Goal: Information Seeking & Learning: Learn about a topic

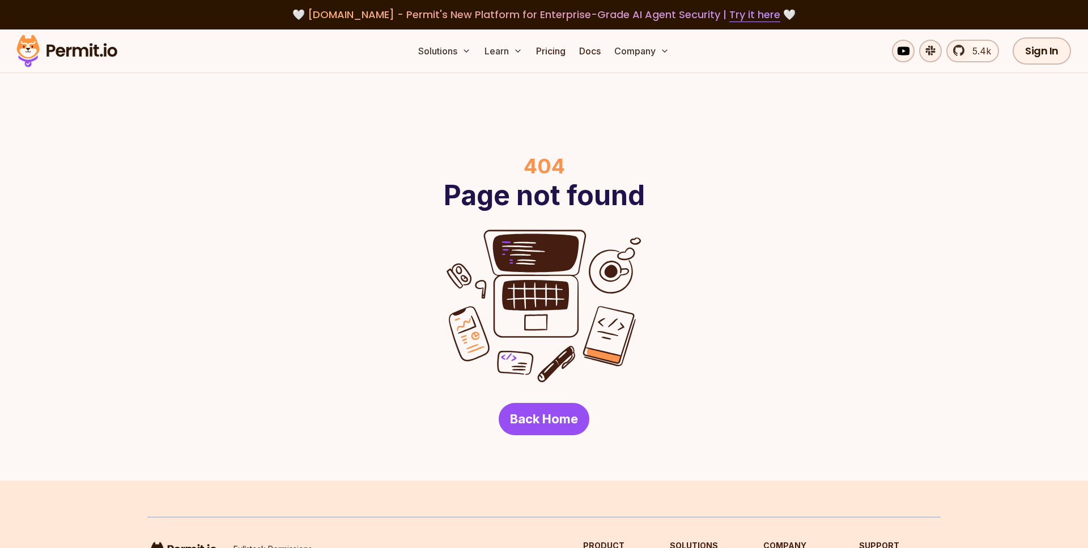
click at [108, 47] on img at bounding box center [66, 51] width 111 height 39
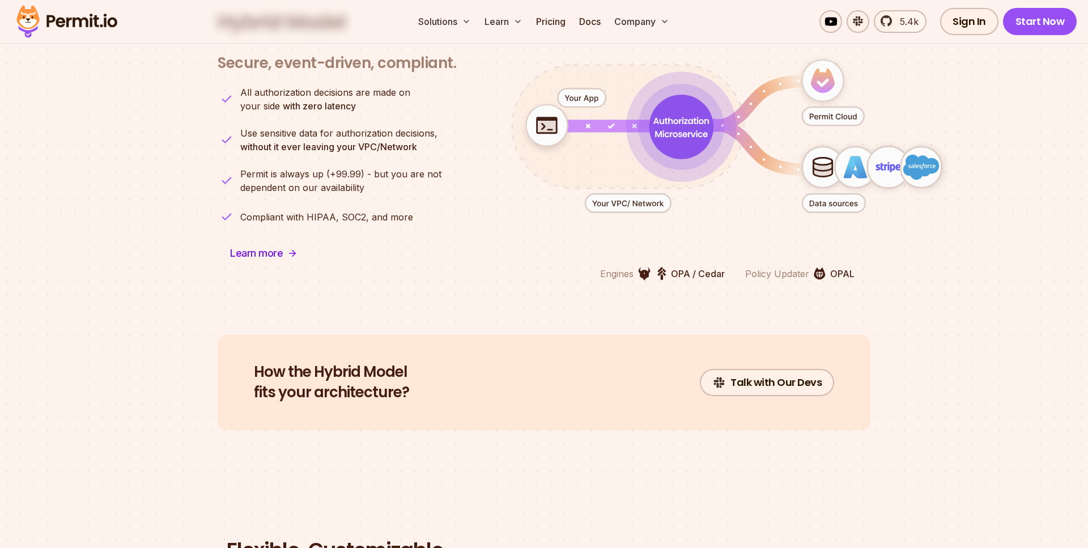
scroll to position [3229, 0]
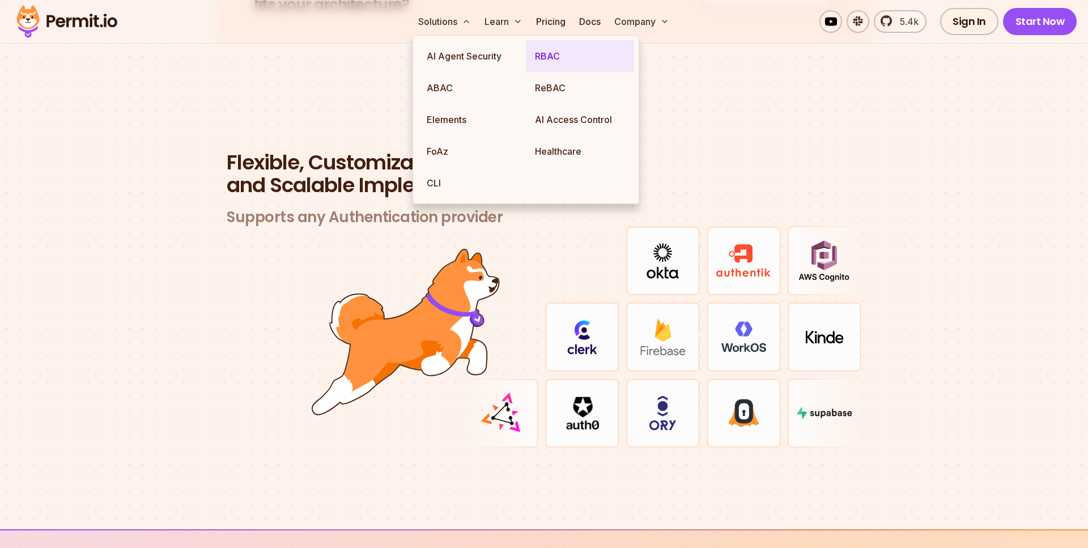
click at [534, 56] on link "RBAC" at bounding box center [580, 56] width 108 height 32
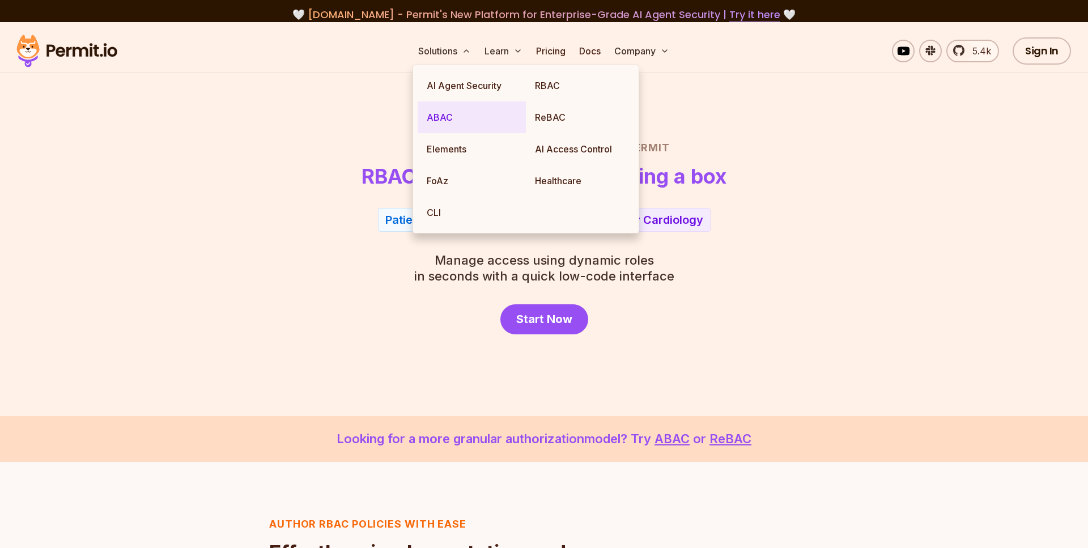
click at [445, 112] on link "ABAC" at bounding box center [472, 117] width 108 height 32
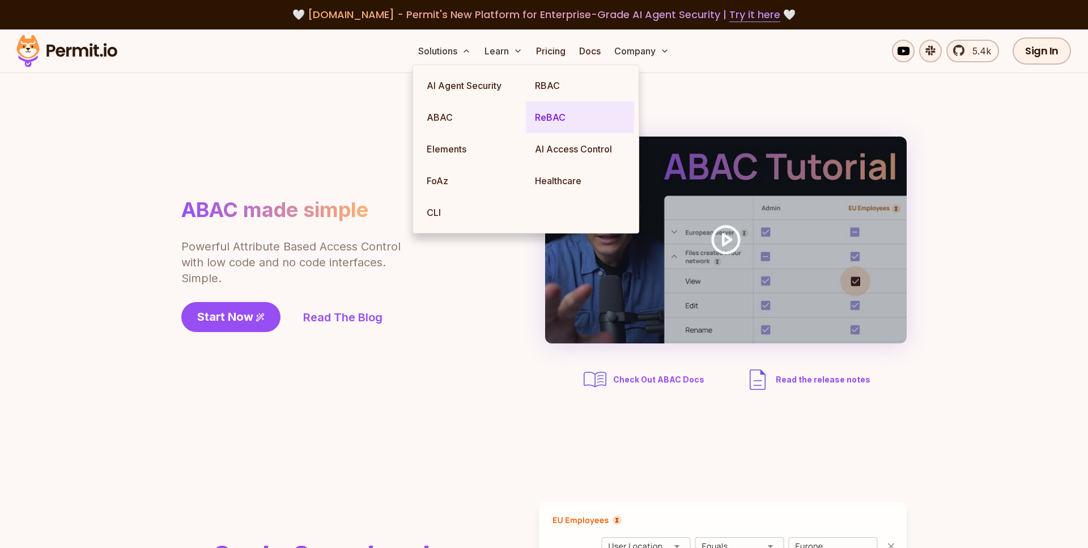
click at [553, 117] on link "ReBAC" at bounding box center [580, 117] width 108 height 32
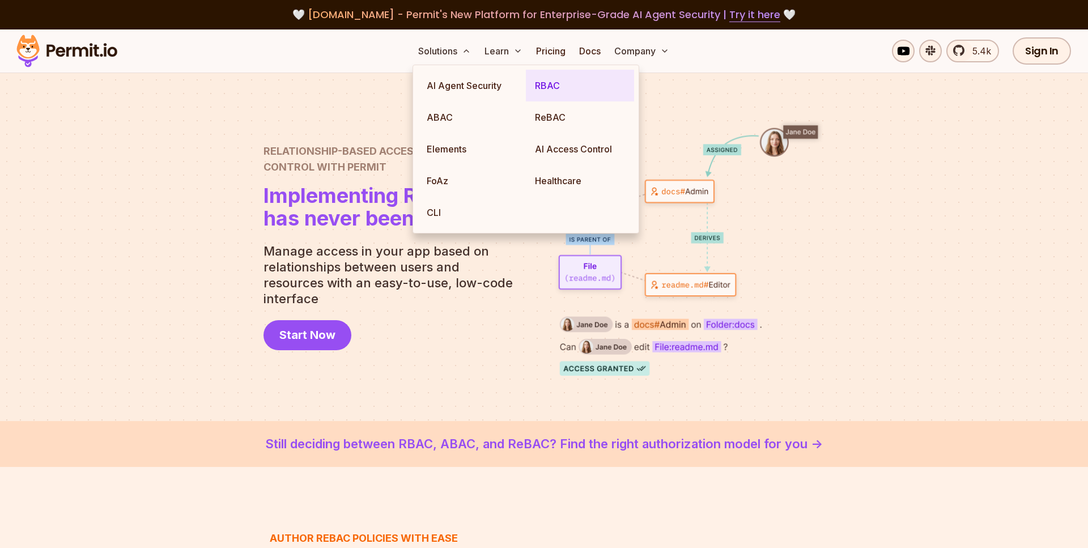
click at [540, 84] on link "RBAC" at bounding box center [580, 86] width 108 height 32
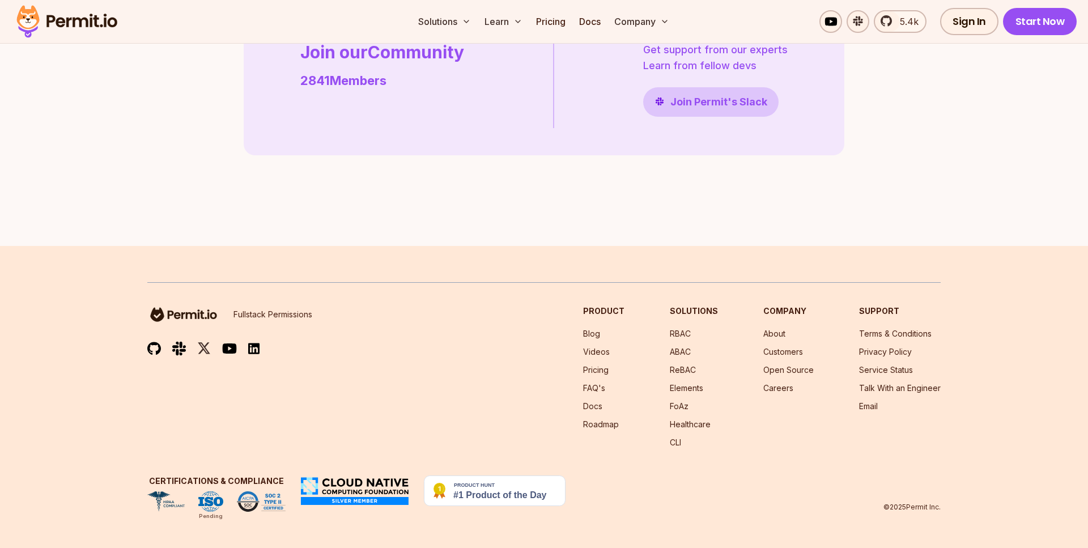
scroll to position [3272, 0]
click at [598, 23] on link "Docs" at bounding box center [589, 21] width 31 height 23
